Goal: Task Accomplishment & Management: Complete application form

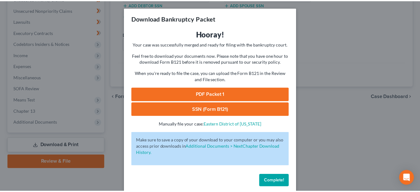
scroll to position [150, 0]
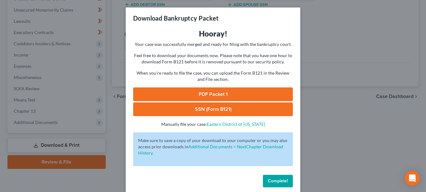
click at [204, 108] on link "SSN (Form B121)" at bounding box center [213, 109] width 160 height 14
click at [278, 178] on button "Complete!" at bounding box center [278, 181] width 30 height 12
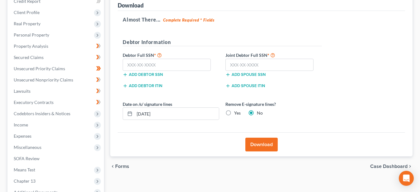
scroll to position [0, 0]
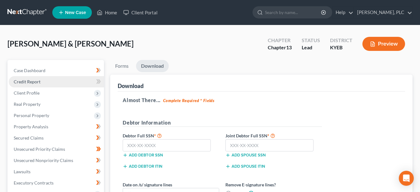
click at [36, 80] on span "Credit Report" at bounding box center [27, 81] width 27 height 5
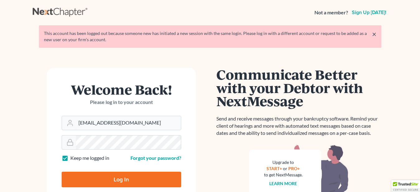
click at [114, 177] on input "Log In" at bounding box center [122, 179] width 120 height 16
type input "Thinking..."
